Goal: Task Accomplishment & Management: Complete application form

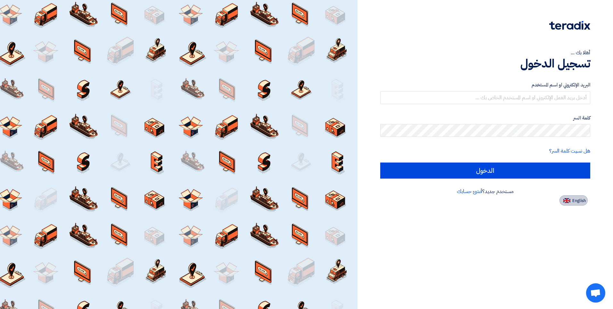
click at [579, 201] on span "English" at bounding box center [579, 200] width 13 height 4
type input "Sign in"
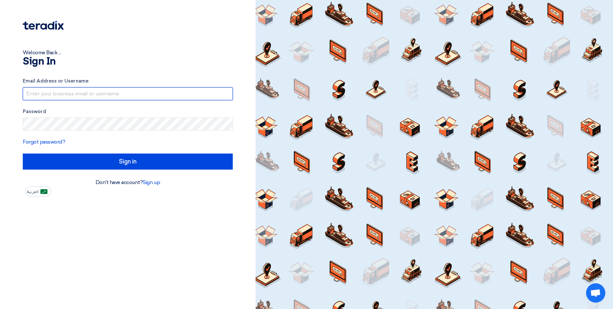
click at [62, 91] on input "text" at bounding box center [128, 93] width 210 height 13
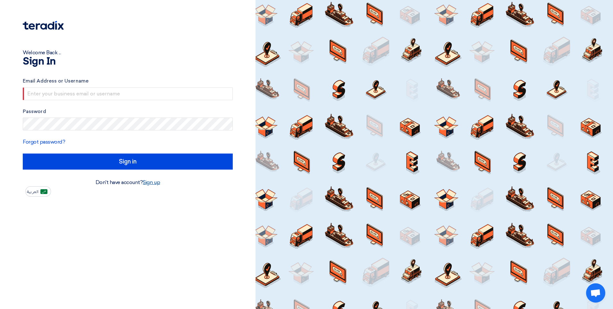
click at [154, 182] on link "Sign up" at bounding box center [151, 182] width 17 height 6
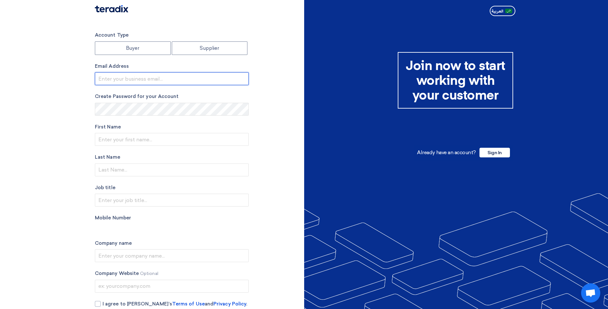
click at [120, 78] on input "email" at bounding box center [172, 78] width 154 height 13
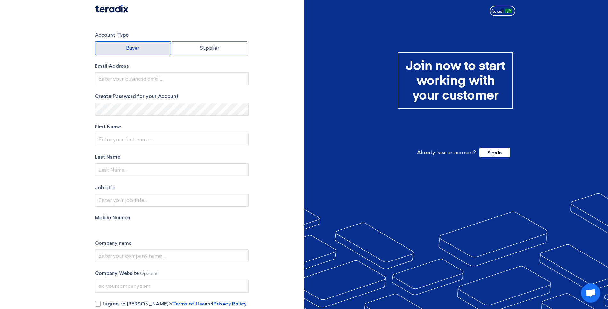
click at [137, 46] on label "Buyer" at bounding box center [133, 47] width 76 height 13
click at [137, 46] on input "Buyer" at bounding box center [132, 48] width 75 height 13
radio input "true"
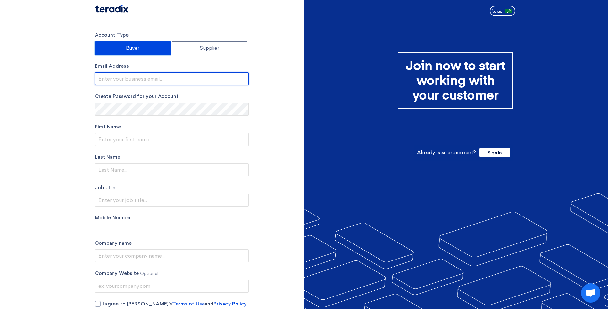
click at [137, 77] on input "email" at bounding box center [172, 78] width 154 height 13
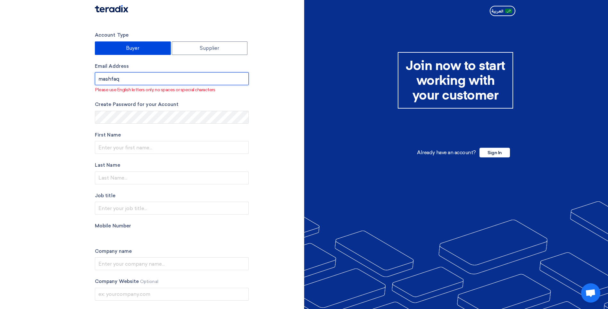
type input "[EMAIL_ADDRESS][DOMAIN_NAME]"
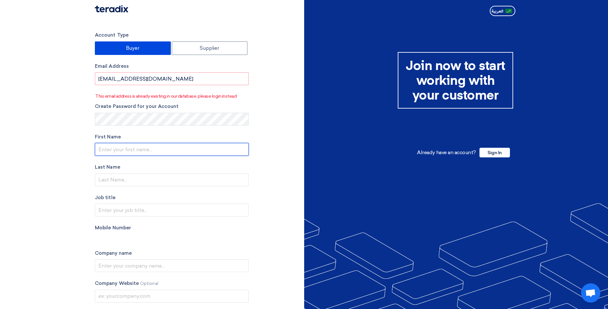
click at [113, 149] on input "text" at bounding box center [172, 149] width 154 height 13
type input "[DEMOGRAPHIC_DATA]"
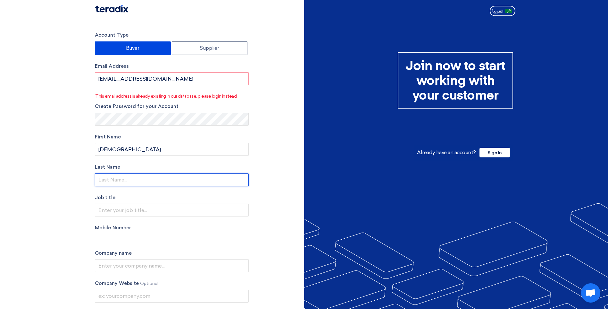
click at [107, 179] on input "text" at bounding box center [172, 179] width 154 height 13
type input "[PERSON_NAME]"
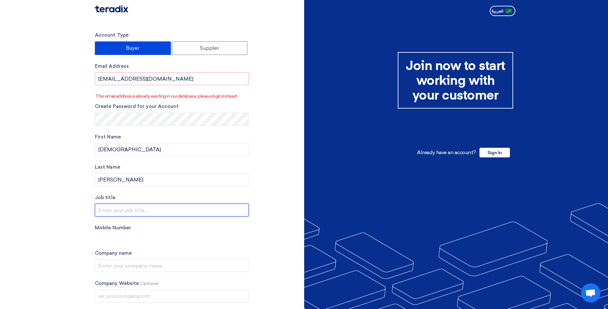
click at [106, 213] on input "text" at bounding box center [172, 209] width 154 height 13
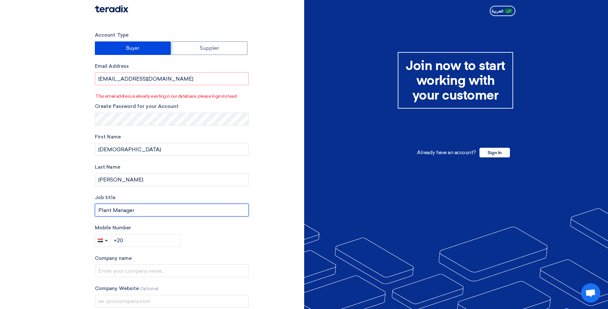
type input "Plant Manager"
click at [146, 239] on input "+20" at bounding box center [146, 240] width 71 height 13
click at [103, 242] on button "button" at bounding box center [103, 240] width 16 height 13
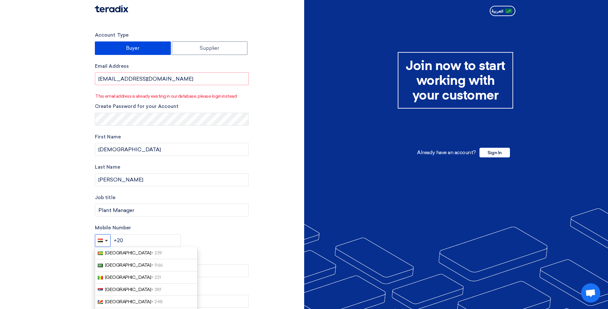
scroll to position [706, 0]
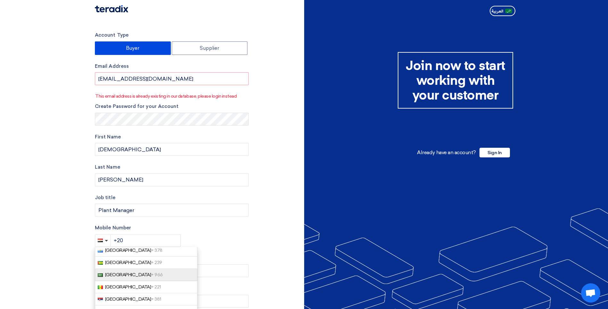
click at [125, 272] on span "[GEOGRAPHIC_DATA] + 966" at bounding box center [134, 274] width 58 height 5
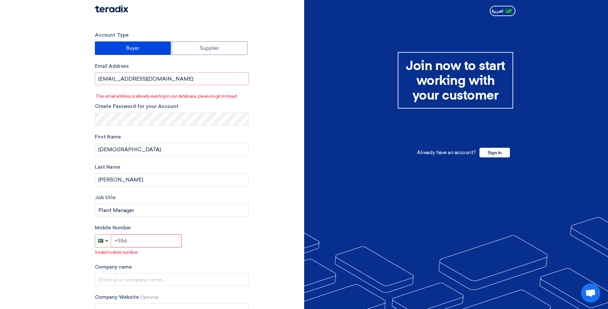
click at [140, 243] on input "+966" at bounding box center [146, 240] width 71 height 13
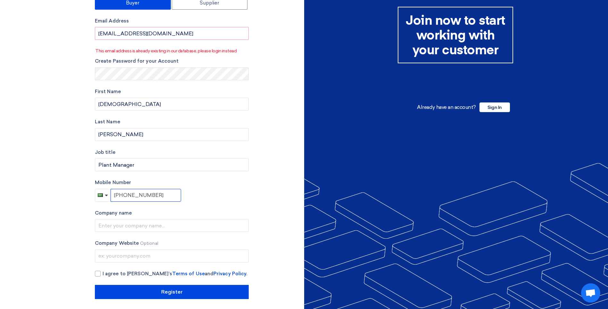
scroll to position [48, 0]
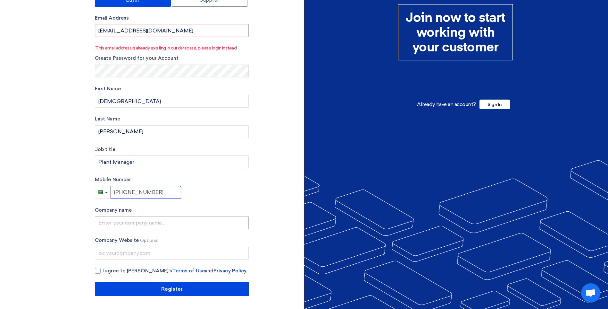
type input "[PHONE_NUMBER]"
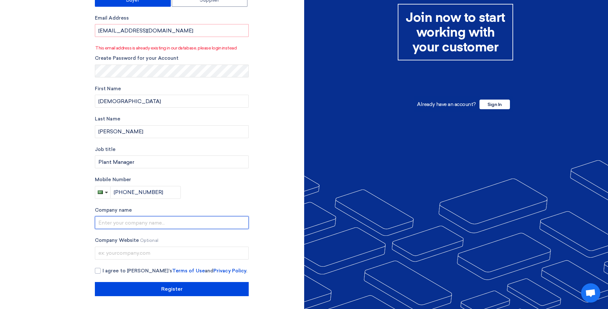
click at [120, 218] on input "text" at bounding box center [172, 222] width 154 height 13
type input "Saudi Tabreed"
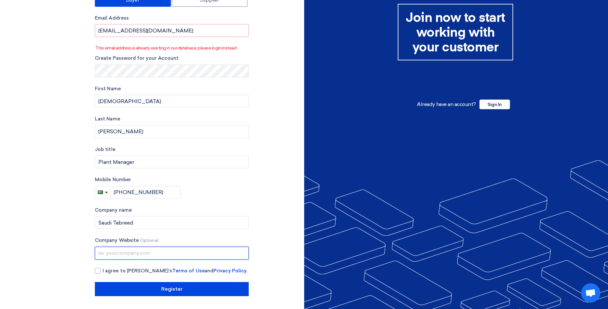
click at [132, 250] on input "text" at bounding box center [172, 252] width 154 height 13
click at [131, 255] on input "text" at bounding box center [172, 252] width 154 height 13
paste input "[DOMAIN_NAME]"
type input "[DOMAIN_NAME]"
click at [98, 270] on div at bounding box center [98, 271] width 6 height 6
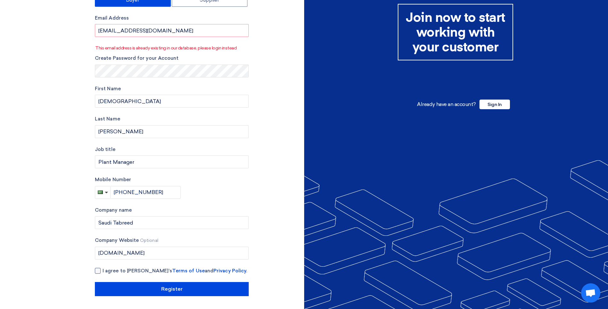
click at [103, 270] on input "I agree to [PERSON_NAME]’s Terms of Use and Privacy Policy ." at bounding box center [180, 273] width 154 height 13
checkbox input "true"
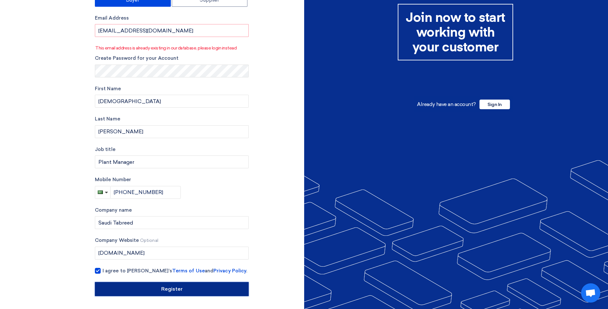
click at [131, 287] on input "Register" at bounding box center [172, 289] width 154 height 14
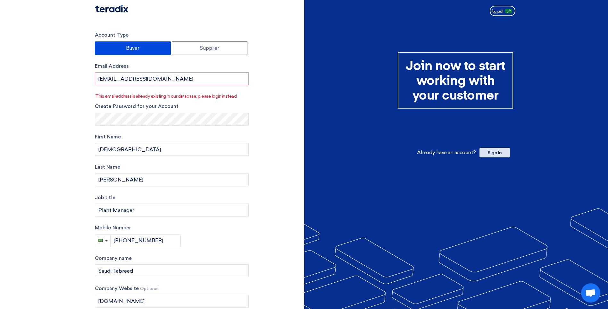
click at [501, 152] on span "Sign In" at bounding box center [495, 153] width 30 height 10
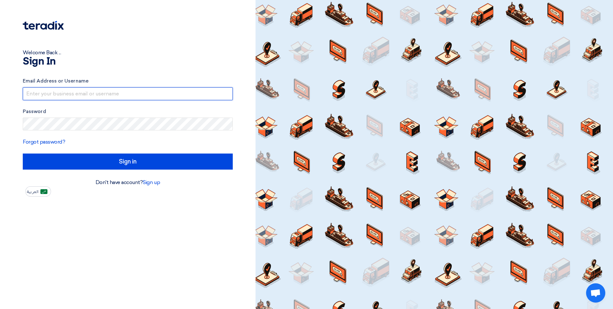
click at [95, 94] on input "text" at bounding box center [128, 93] width 210 height 13
click at [85, 97] on input "text" at bounding box center [128, 93] width 210 height 13
type input "[EMAIL_ADDRESS][DOMAIN_NAME]"
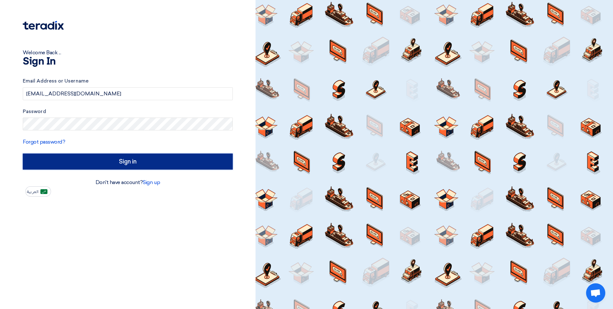
click at [82, 159] on input "Sign in" at bounding box center [128, 161] width 210 height 16
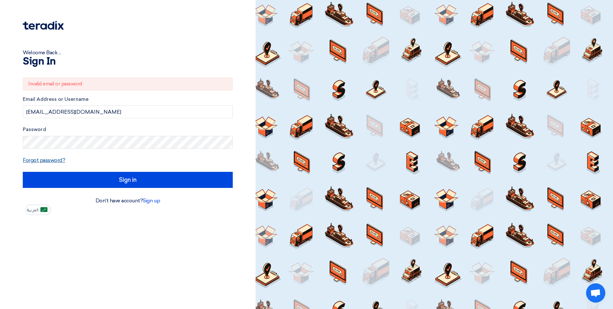
click at [54, 160] on link "Forgot password?" at bounding box center [44, 160] width 42 height 6
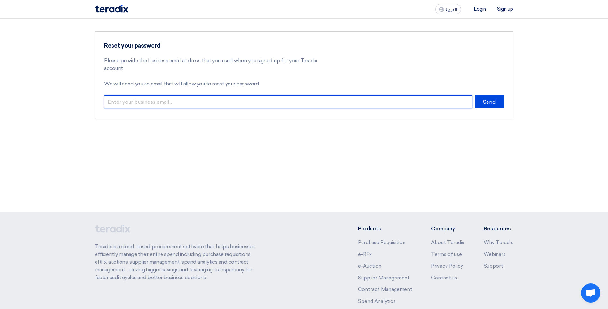
click at [177, 102] on input "email" at bounding box center [288, 101] width 369 height 13
type input "[EMAIL_ADDRESS][DOMAIN_NAME]"
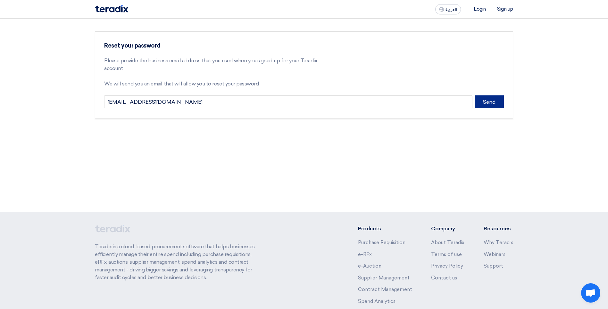
click at [490, 101] on button "Send" at bounding box center [489, 101] width 29 height 13
